Goal: Task Accomplishment & Management: Manage account settings

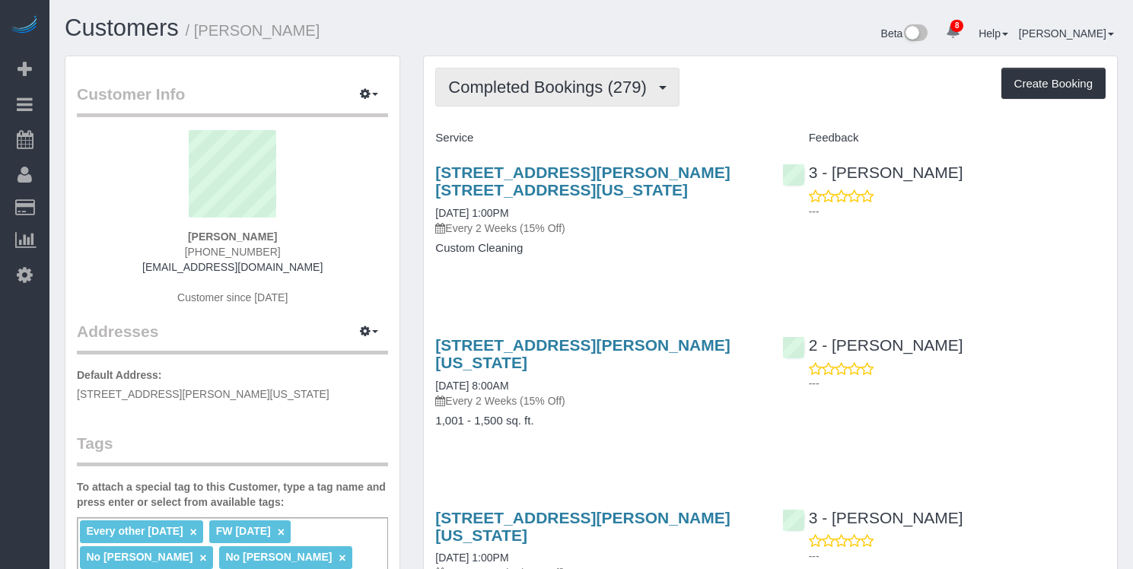
click at [622, 81] on span "Completed Bookings (279)" at bounding box center [550, 87] width 205 height 19
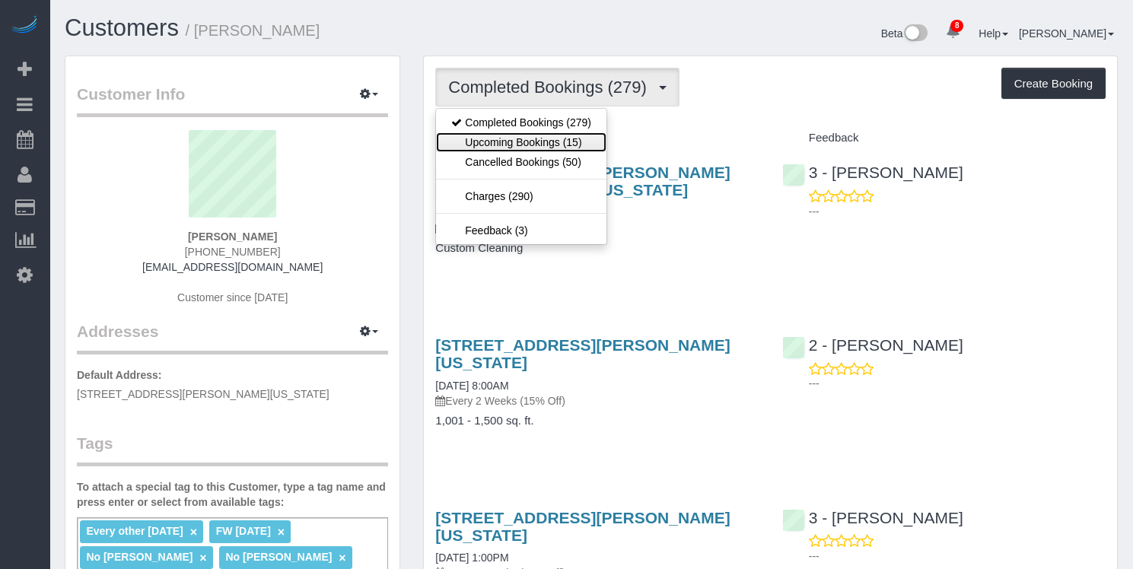
click at [594, 139] on link "Upcoming Bookings (15)" at bounding box center [521, 142] width 170 height 20
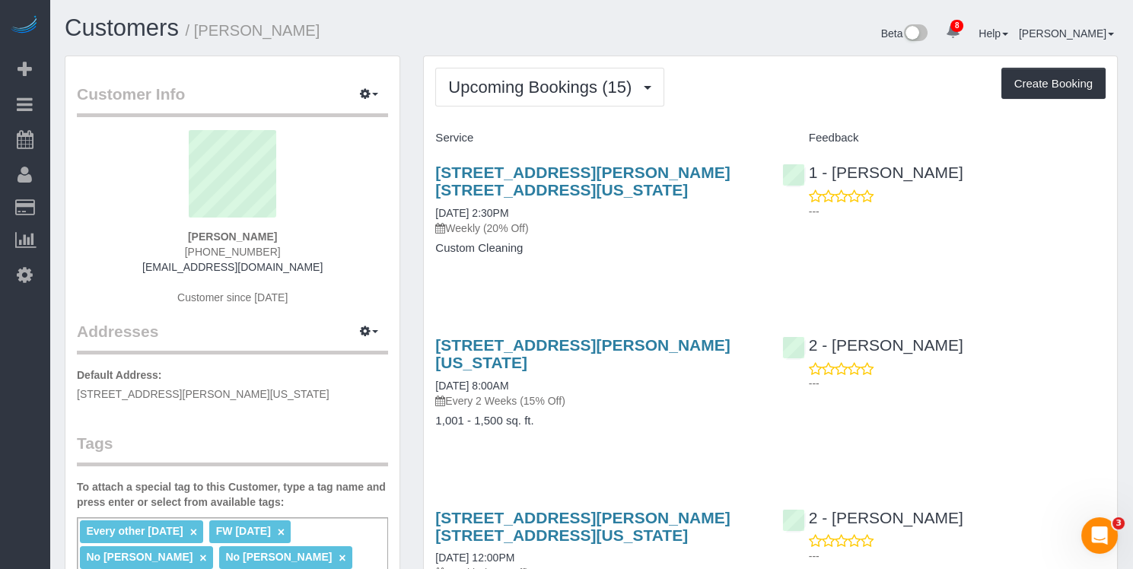
scroll to position [326, 0]
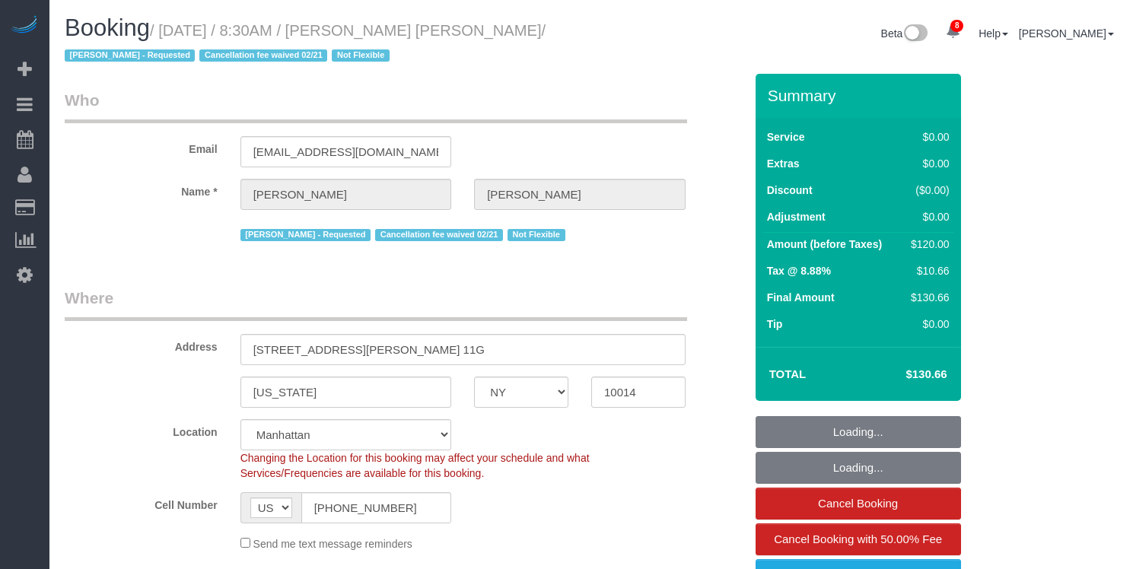
select select "NY"
select select "number:89"
select select "number:90"
select select "number:15"
select select "number:6"
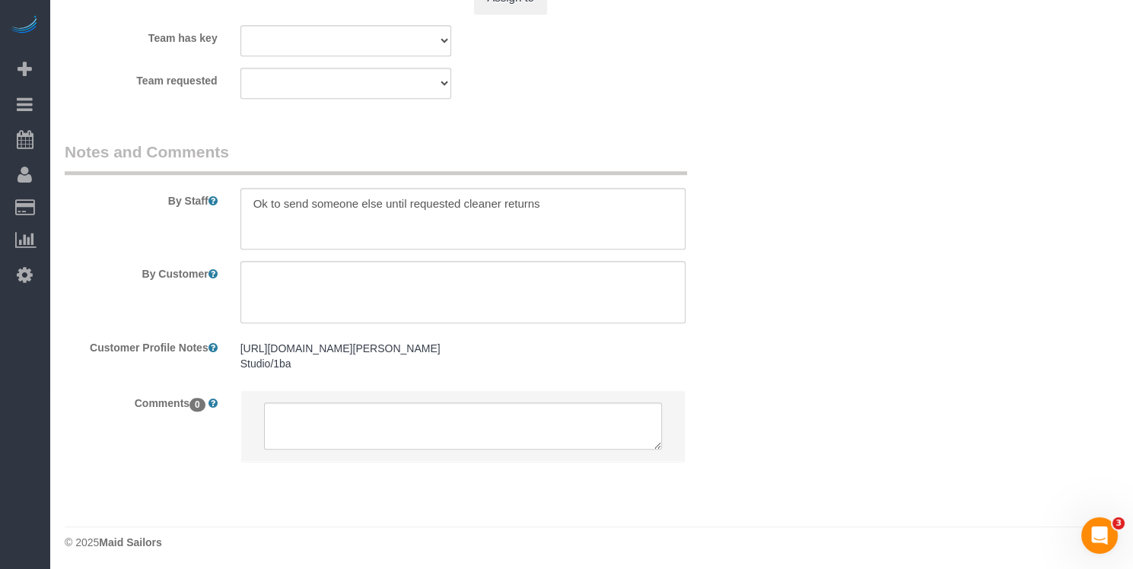
click at [376, 362] on pre "https://streeteasy.com/building/1-christopher-street-new_york/11g Studio/1ba" at bounding box center [462, 356] width 445 height 30
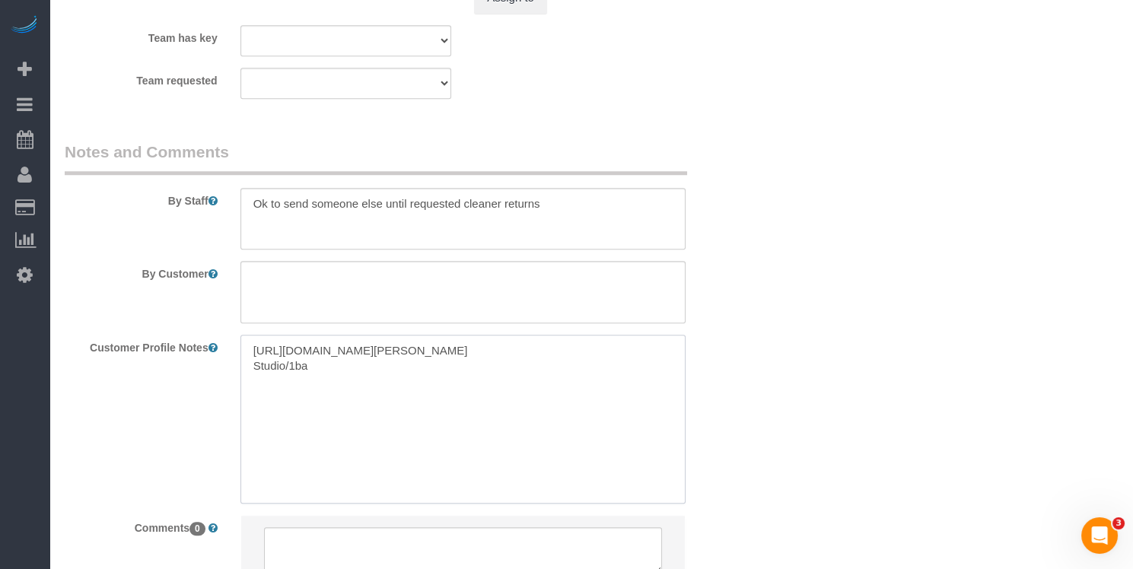
drag, startPoint x: 240, startPoint y: 340, endPoint x: 356, endPoint y: 374, distance: 121.2
click at [239, 340] on div "https://streeteasy.com/building/1-christopher-street-new_york/11g Studio/1ba ht…" at bounding box center [463, 419] width 468 height 168
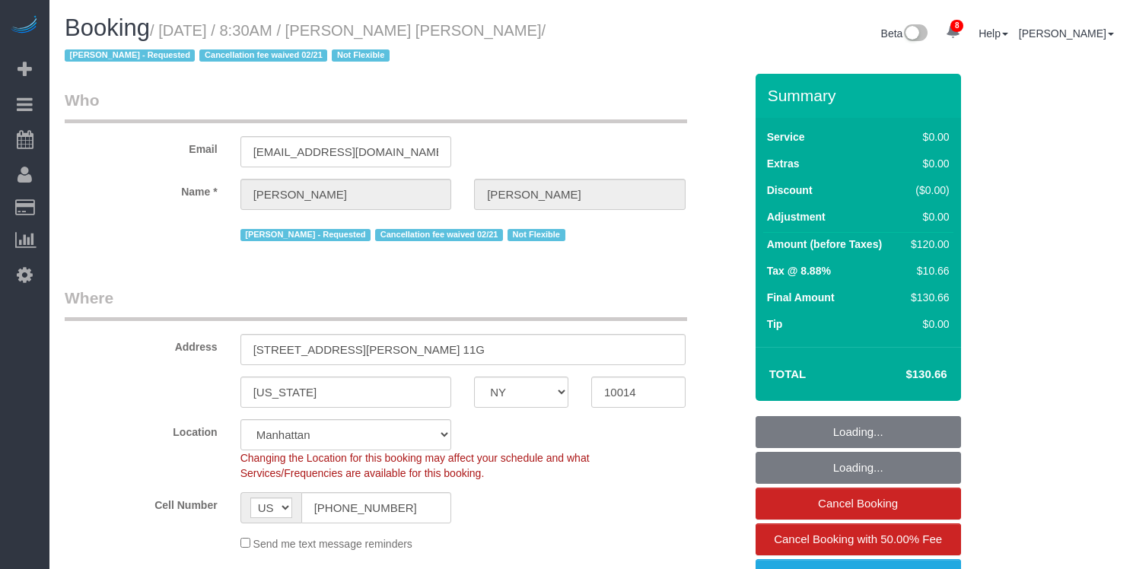
select select "NY"
select select "number:89"
select select "number:90"
select select "number:15"
select select "number:6"
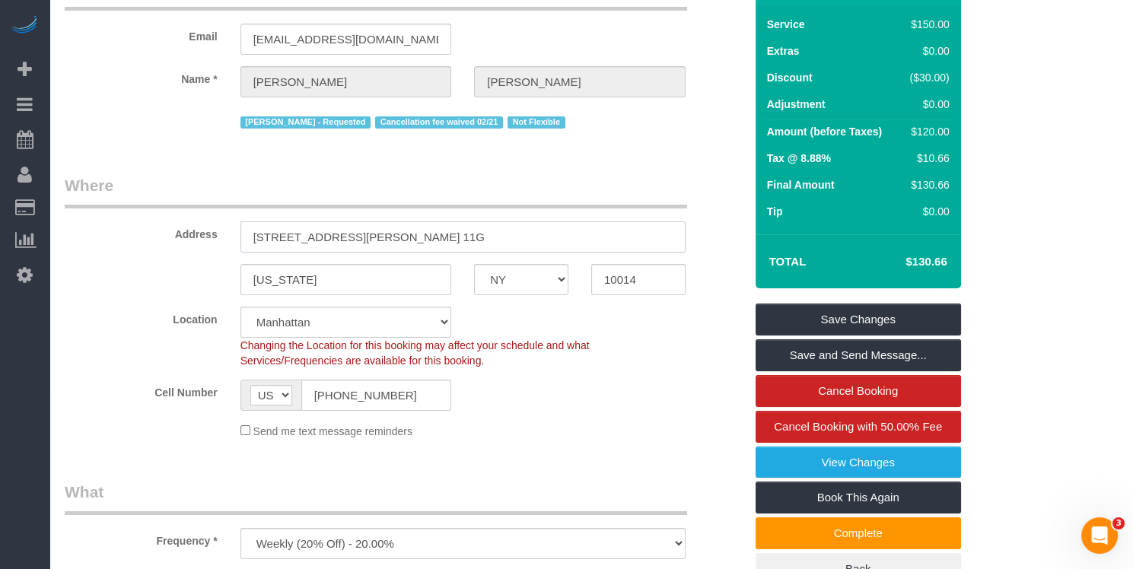
drag, startPoint x: 299, startPoint y: 240, endPoint x: 243, endPoint y: 233, distance: 56.8
click at [239, 237] on div "1 Christopher Street, Apt. 11G" at bounding box center [463, 236] width 468 height 31
